Goal: Task Accomplishment & Management: Manage account settings

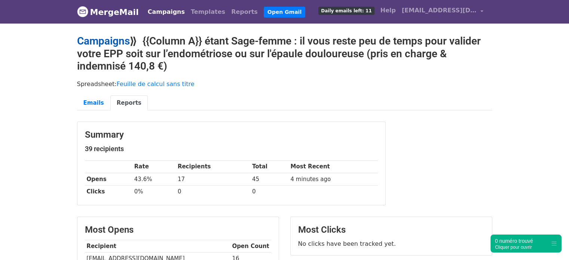
click at [87, 42] on link "Campaigns" at bounding box center [103, 41] width 53 height 12
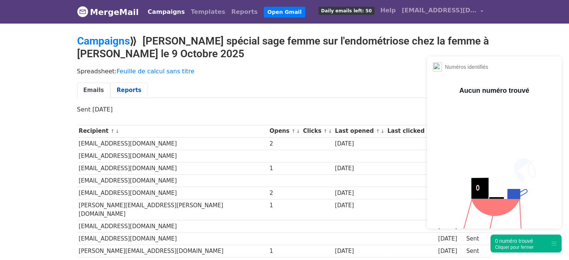
click at [126, 87] on link "Reports" at bounding box center [128, 90] width 37 height 15
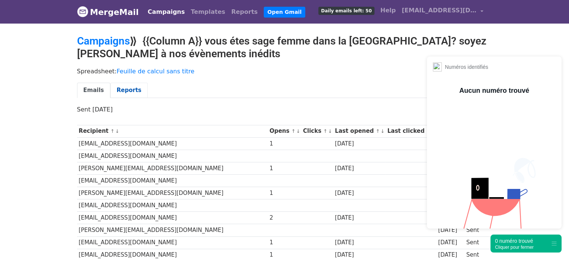
click at [118, 89] on link "Reports" at bounding box center [128, 90] width 37 height 15
click at [127, 94] on link "Reports" at bounding box center [128, 90] width 37 height 15
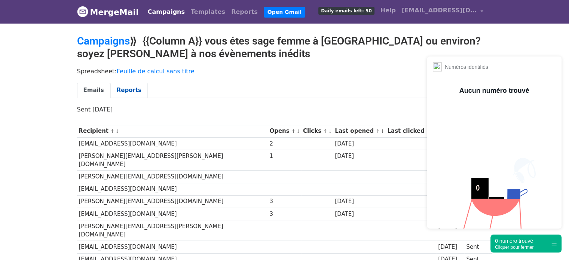
click at [118, 86] on link "Reports" at bounding box center [128, 90] width 37 height 15
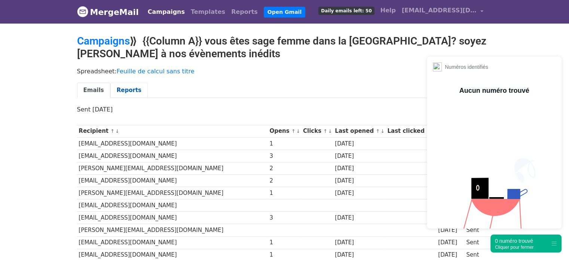
click at [130, 84] on link "Reports" at bounding box center [128, 90] width 37 height 15
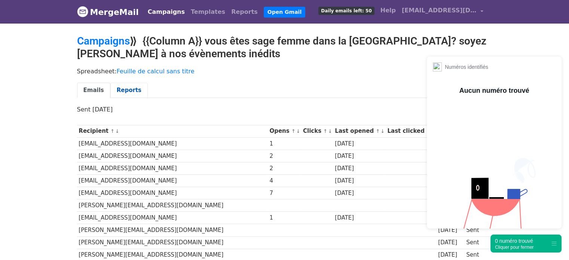
click at [125, 92] on link "Reports" at bounding box center [128, 90] width 37 height 15
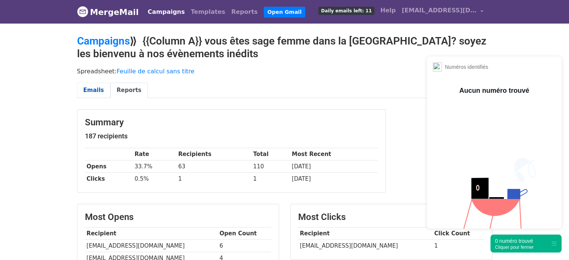
click at [89, 94] on link "Emails" at bounding box center [93, 90] width 33 height 15
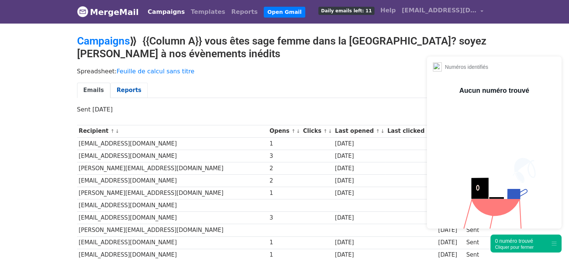
click at [119, 89] on link "Reports" at bounding box center [128, 90] width 37 height 15
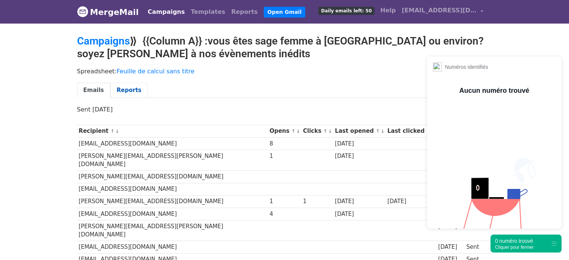
click at [118, 89] on link "Reports" at bounding box center [128, 90] width 37 height 15
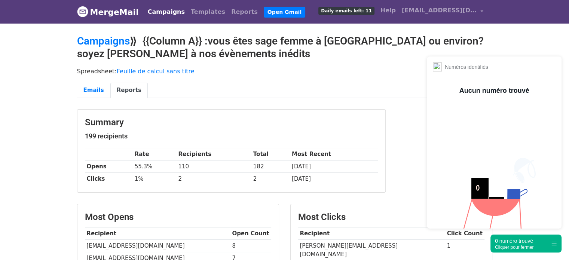
click at [517, 241] on div "0 numéro trouvé" at bounding box center [514, 240] width 39 height 7
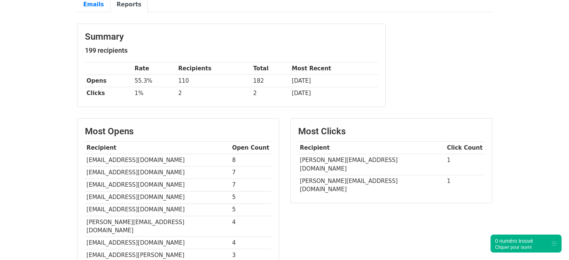
scroll to position [94, 0]
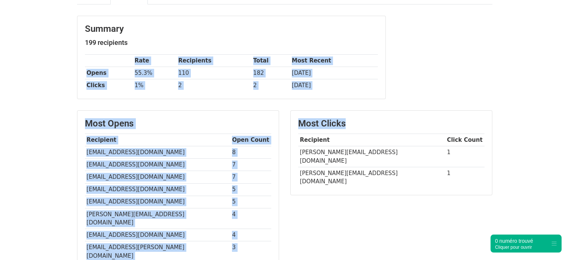
drag, startPoint x: 569, startPoint y: 108, endPoint x: 575, endPoint y: 79, distance: 29.8
click at [569, 79] on html "MergeMail Campaigns Templates Reports Open Gmail Daily emails left: 11 Help cla…" at bounding box center [284, 171] width 569 height 531
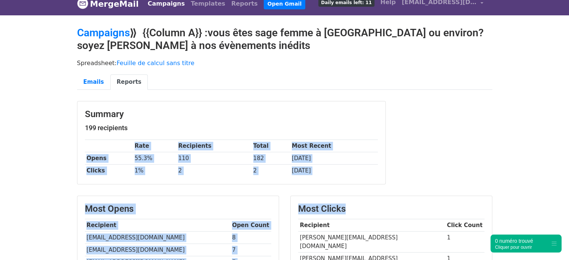
scroll to position [0, 0]
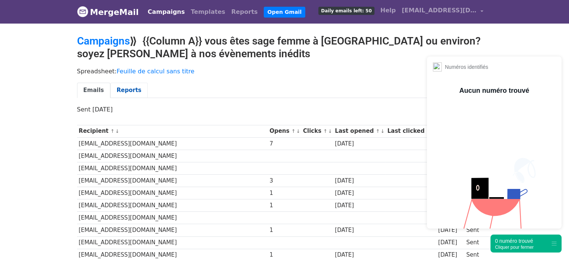
click at [126, 86] on link "Reports" at bounding box center [128, 90] width 37 height 15
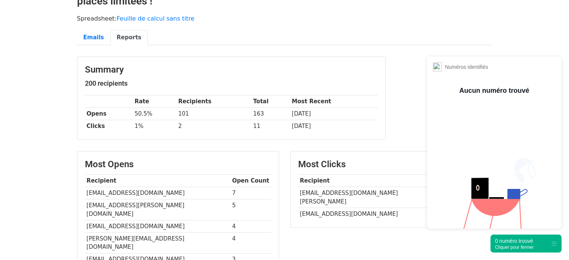
scroll to position [52, 0]
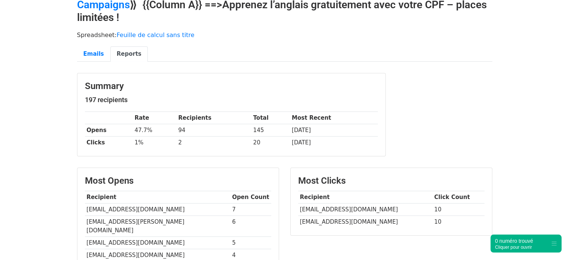
scroll to position [37, 0]
